Goal: Task Accomplishment & Management: Manage account settings

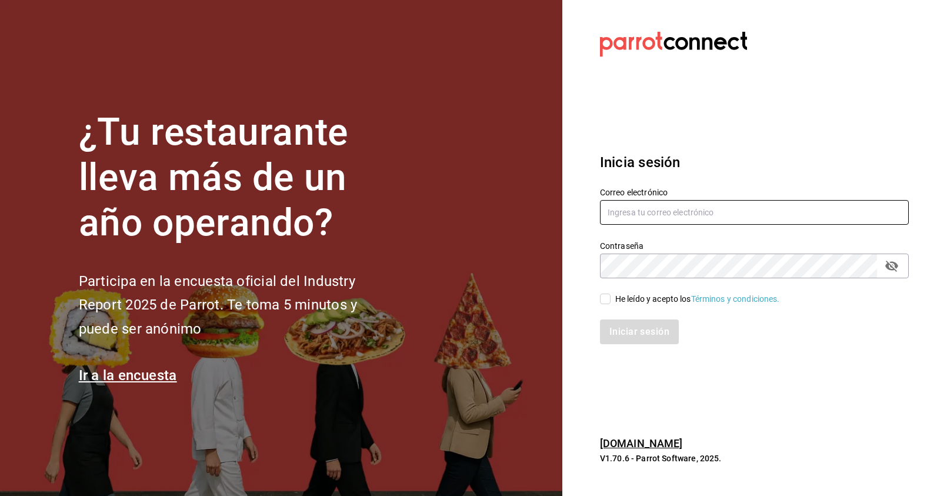
type input "[PERSON_NAME][EMAIL_ADDRESS][DOMAIN_NAME]"
click at [609, 297] on input "He leído y acepto los Términos y condiciones." at bounding box center [605, 298] width 11 height 11
checkbox input "true"
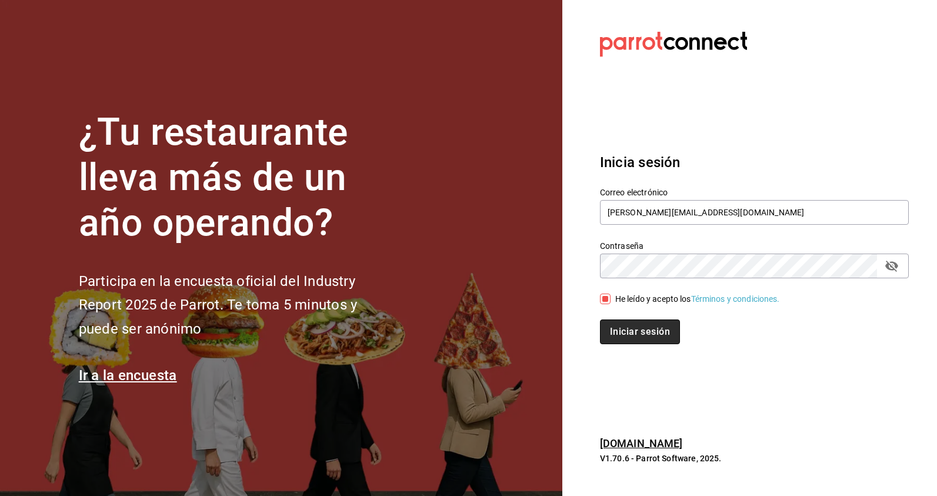
click at [646, 335] on button "Iniciar sesión" at bounding box center [640, 331] width 80 height 25
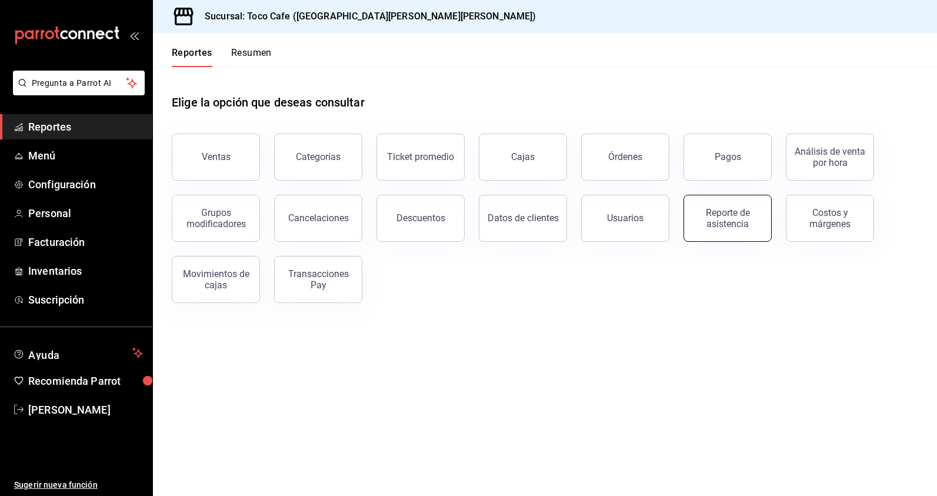
click at [723, 222] on div "Reporte de asistencia" at bounding box center [727, 218] width 73 height 22
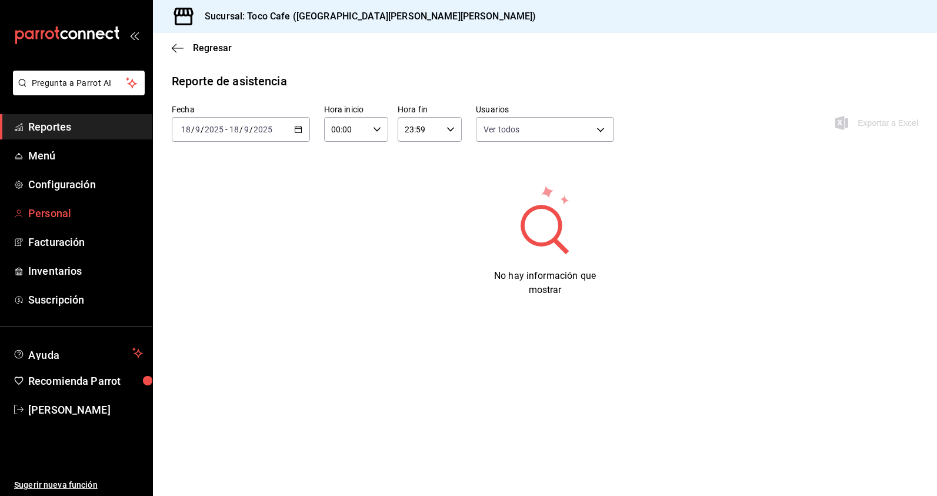
click at [75, 217] on span "Personal" at bounding box center [85, 213] width 115 height 16
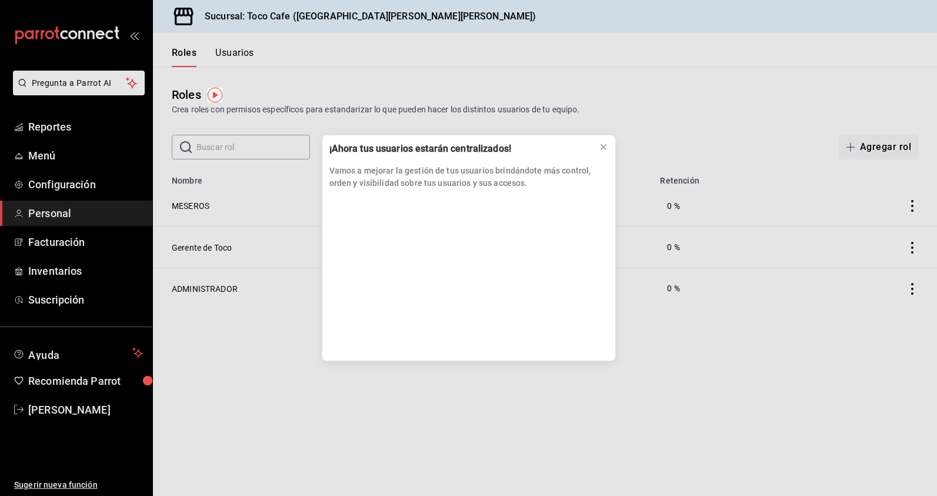
click at [842, 116] on div "¡Ahora tus usuarios estarán centralizados! Vamos a mejorar la gestión de tus us…" at bounding box center [468, 248] width 937 height 496
click at [690, 96] on div "¡Ahora tus usuarios estarán centralizados! Vamos a mejorar la gestión de tus us…" at bounding box center [468, 248] width 937 height 496
click at [602, 145] on icon at bounding box center [603, 146] width 9 height 9
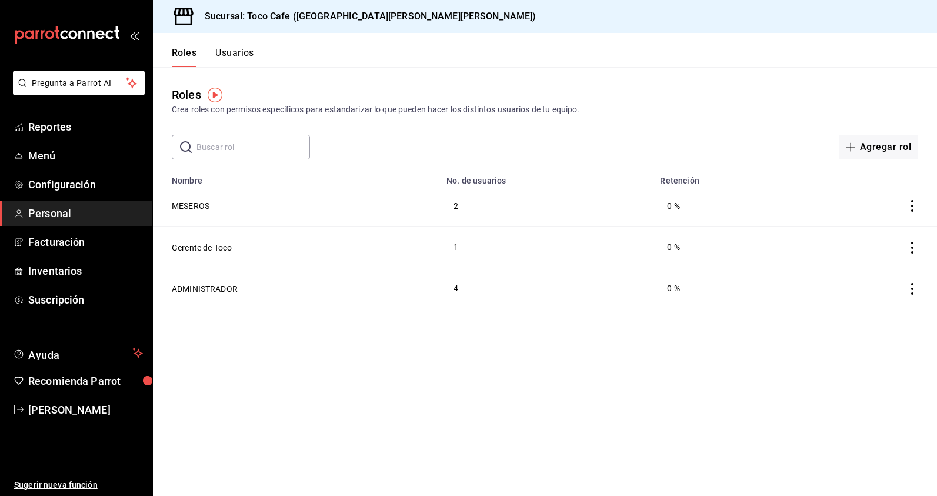
click at [236, 54] on button "Usuarios" at bounding box center [234, 57] width 39 height 20
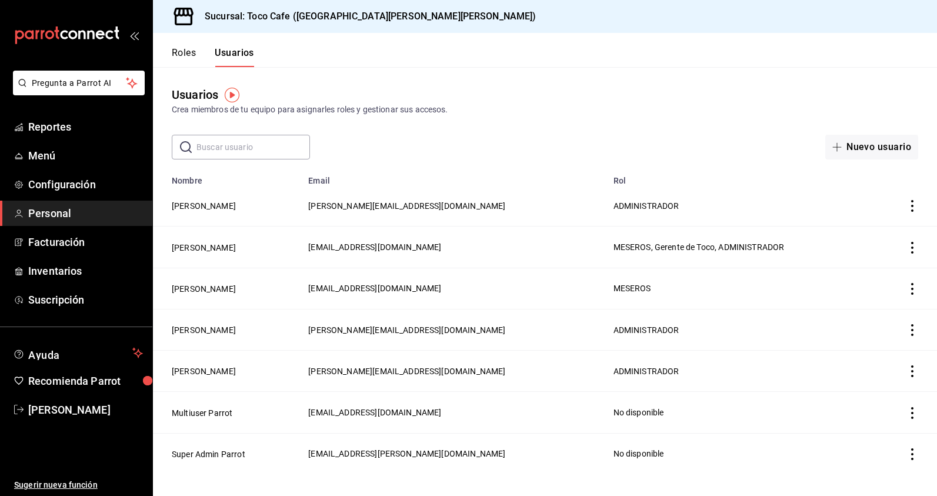
click at [181, 50] on button "Roles" at bounding box center [184, 57] width 24 height 20
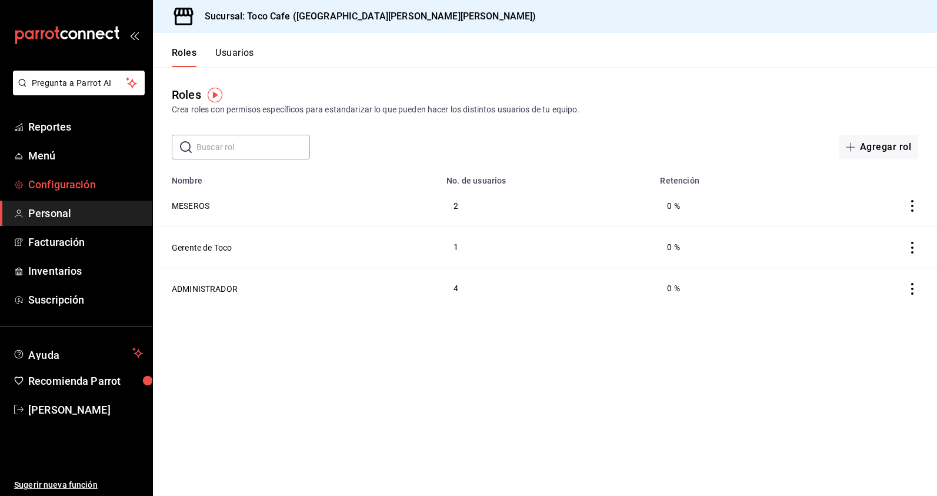
click at [66, 183] on span "Configuración" at bounding box center [85, 184] width 115 height 16
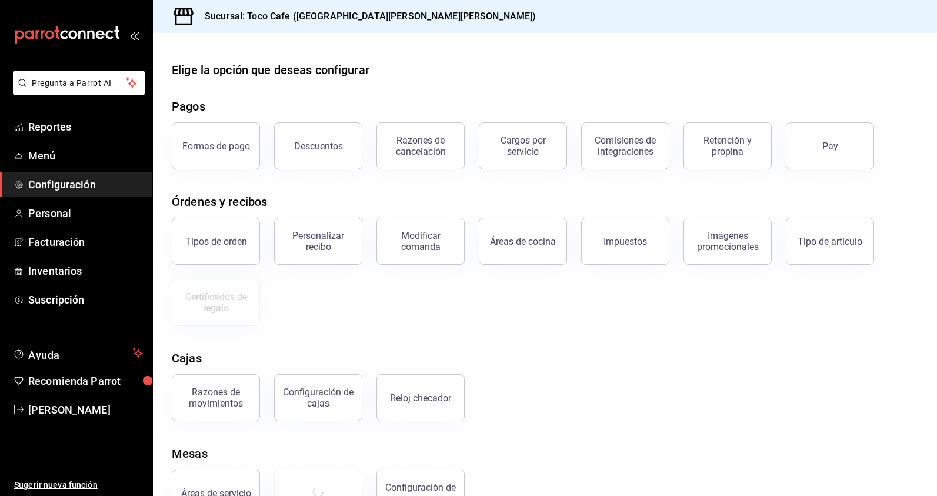
scroll to position [39, 0]
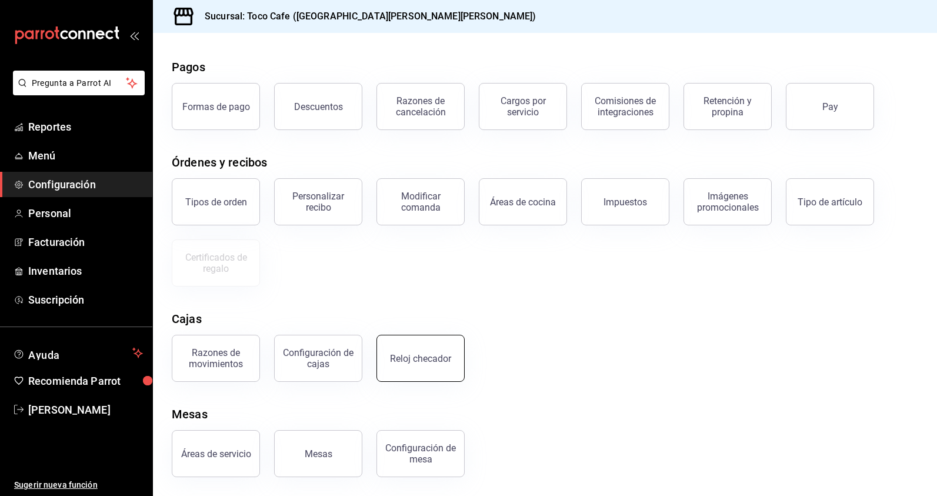
click at [420, 359] on div "Reloj checador" at bounding box center [420, 358] width 61 height 11
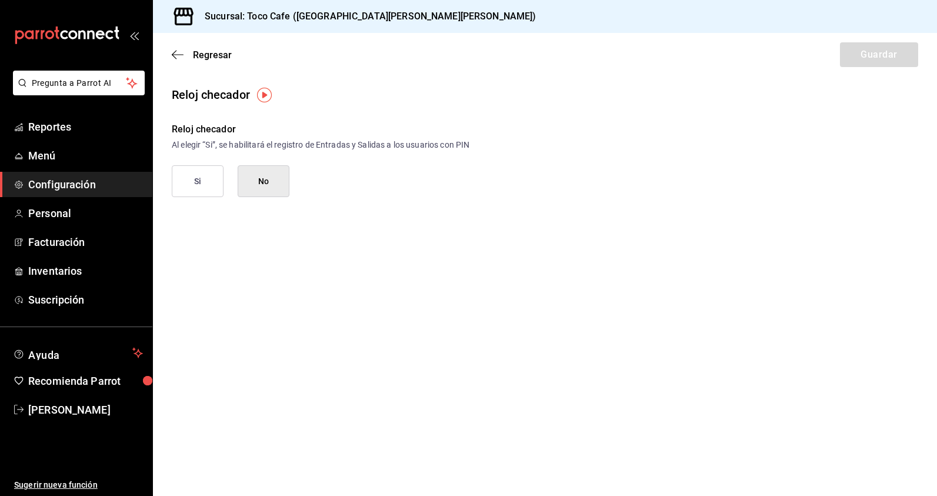
click at [265, 95] on img "button" at bounding box center [264, 95] width 15 height 15
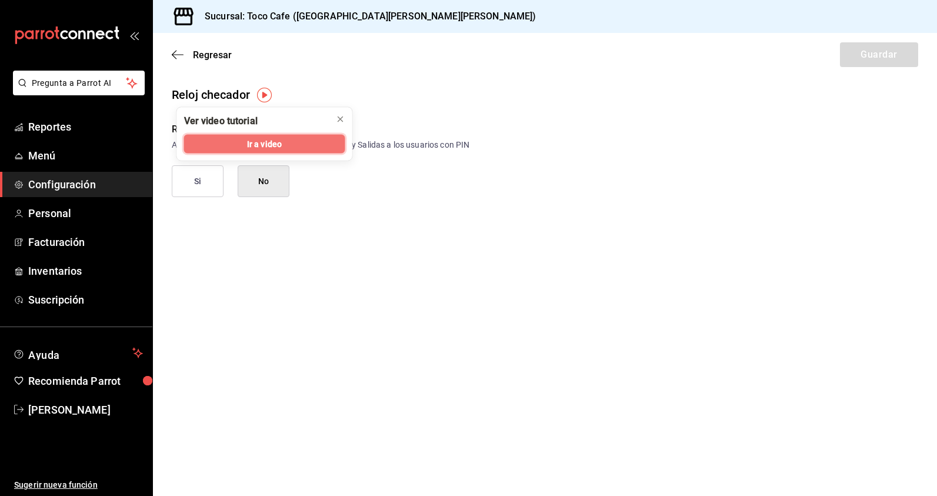
click at [282, 143] on button "Ir a video" at bounding box center [264, 144] width 161 height 19
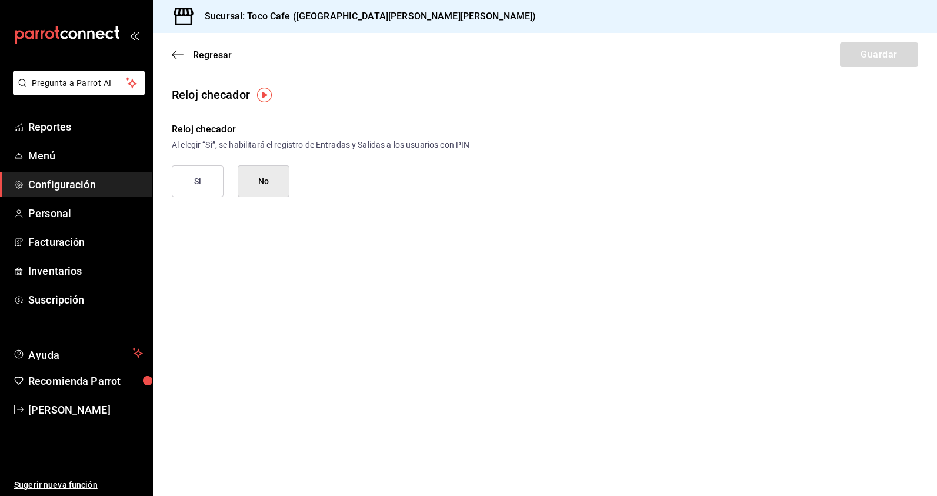
click at [205, 181] on button "Si" at bounding box center [198, 181] width 52 height 32
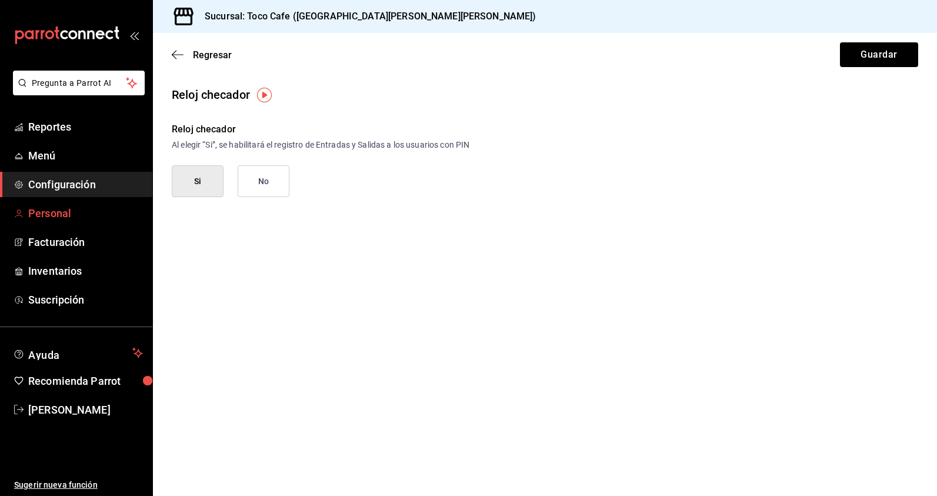
click at [53, 209] on span "Personal" at bounding box center [85, 213] width 115 height 16
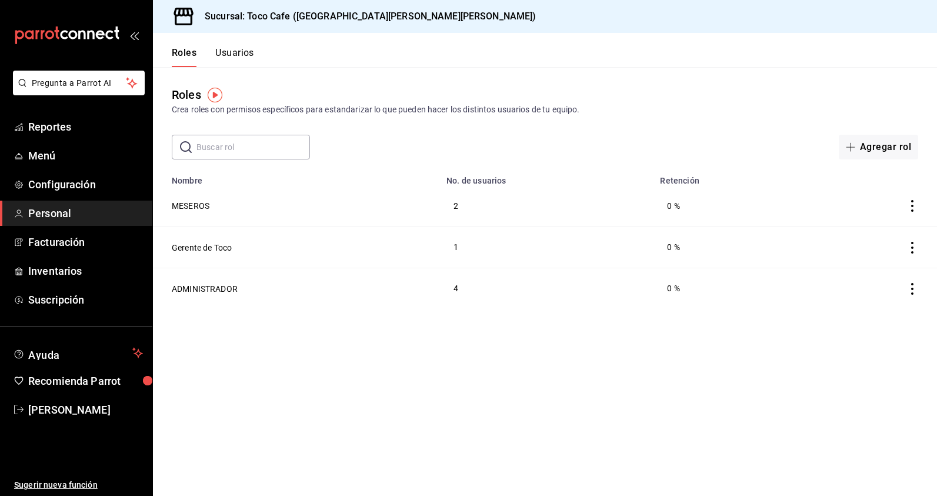
click at [236, 51] on button "Usuarios" at bounding box center [234, 57] width 39 height 20
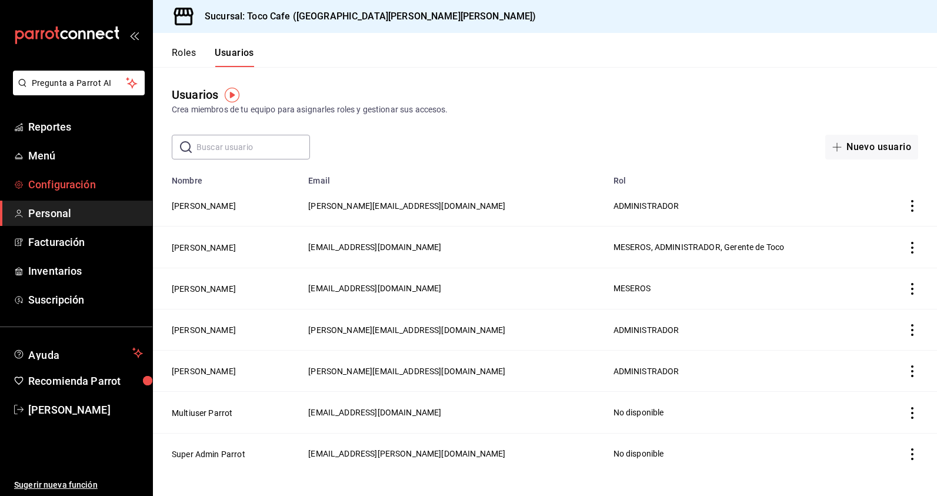
click at [78, 177] on span "Configuración" at bounding box center [85, 184] width 115 height 16
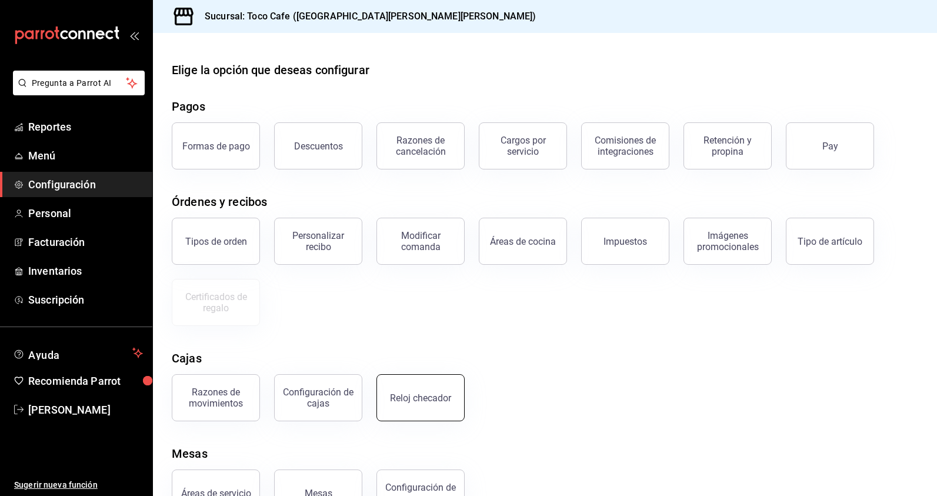
click at [412, 396] on div "Reloj checador" at bounding box center [420, 397] width 61 height 11
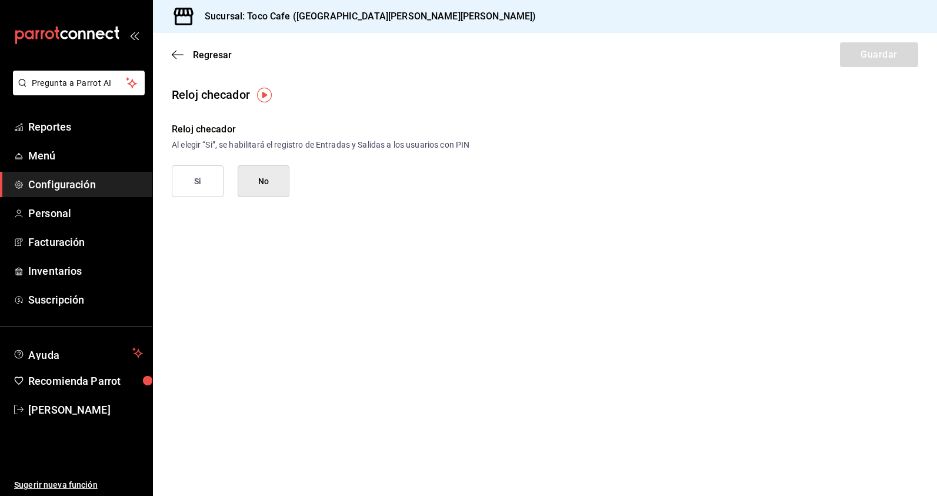
click at [202, 188] on button "Si" at bounding box center [198, 181] width 52 height 32
click at [883, 58] on button "Guardar" at bounding box center [879, 54] width 78 height 25
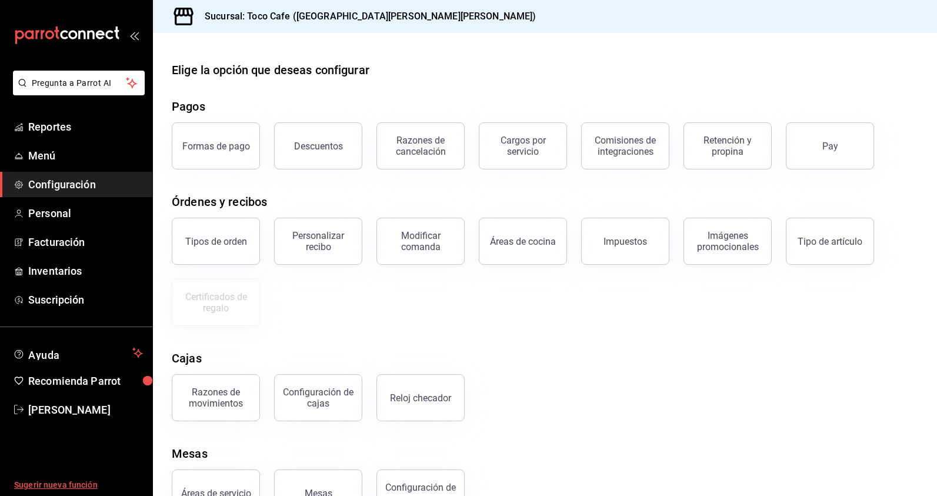
click at [68, 486] on span "Sugerir nueva función" at bounding box center [78, 485] width 129 height 12
click at [57, 410] on span "Laura Guadalupe Martinez Martinez" at bounding box center [85, 410] width 115 height 16
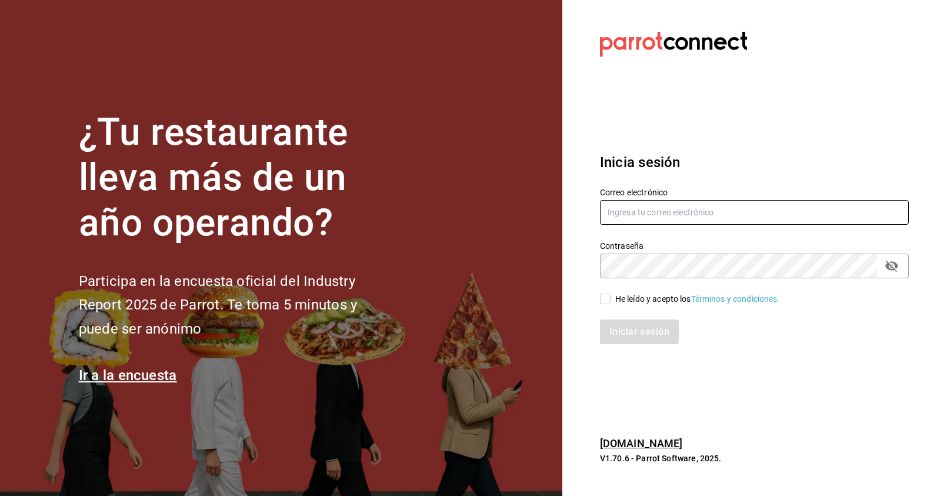
type input "[PERSON_NAME][EMAIL_ADDRESS][DOMAIN_NAME]"
